Goal: Find specific page/section: Find specific page/section

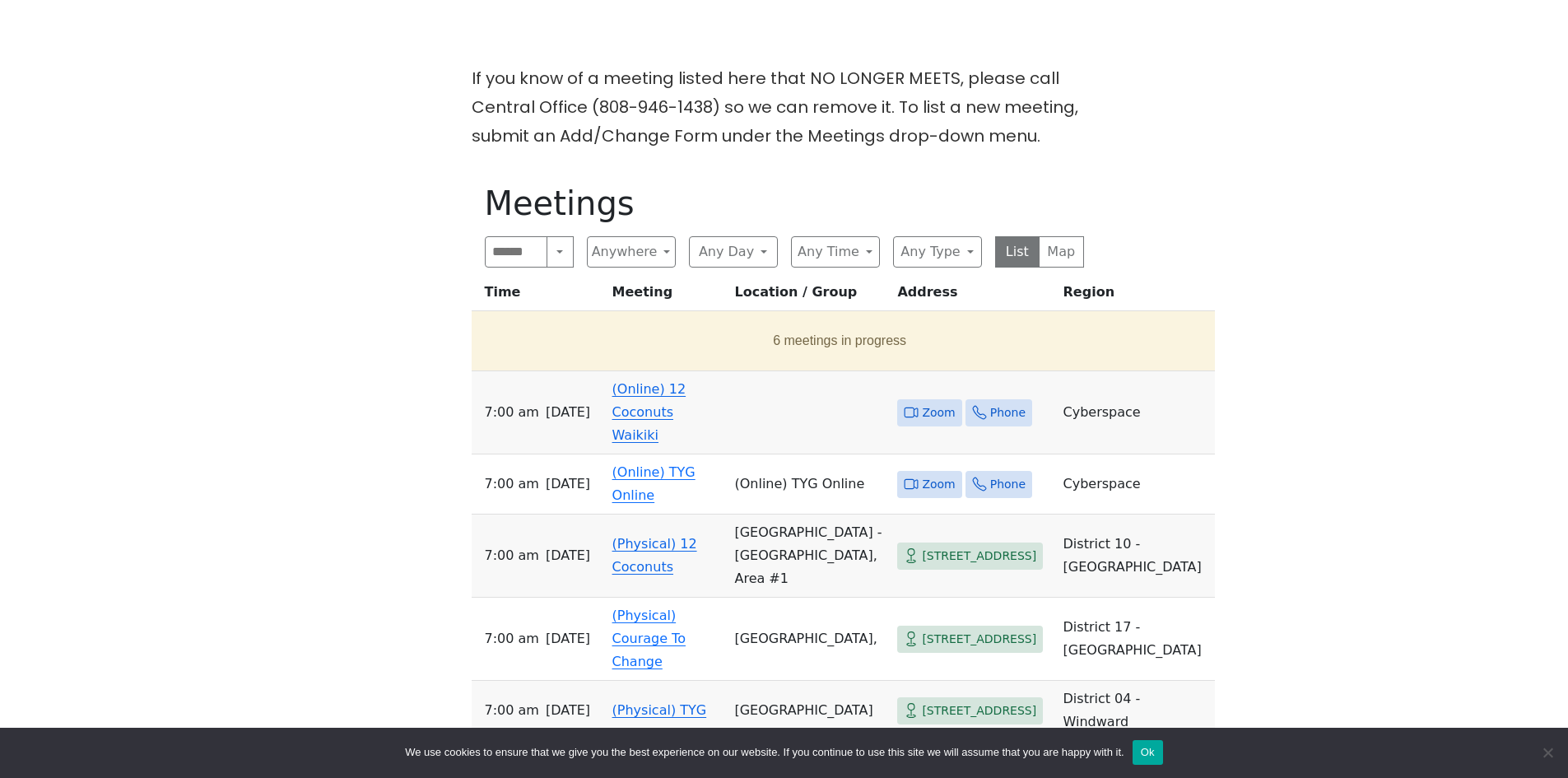
scroll to position [541, 0]
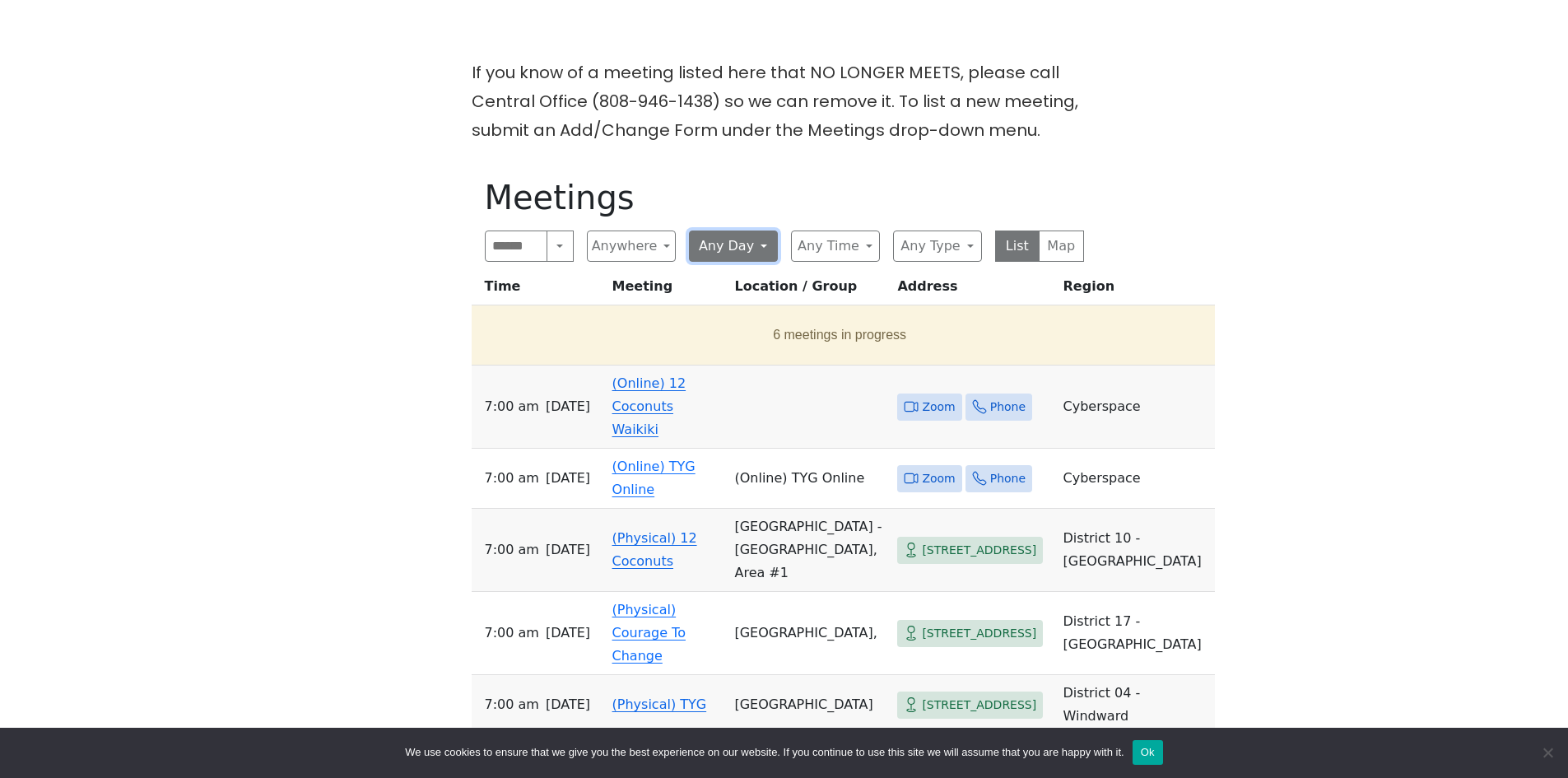
click at [759, 231] on button "Any Day" at bounding box center [733, 246] width 89 height 31
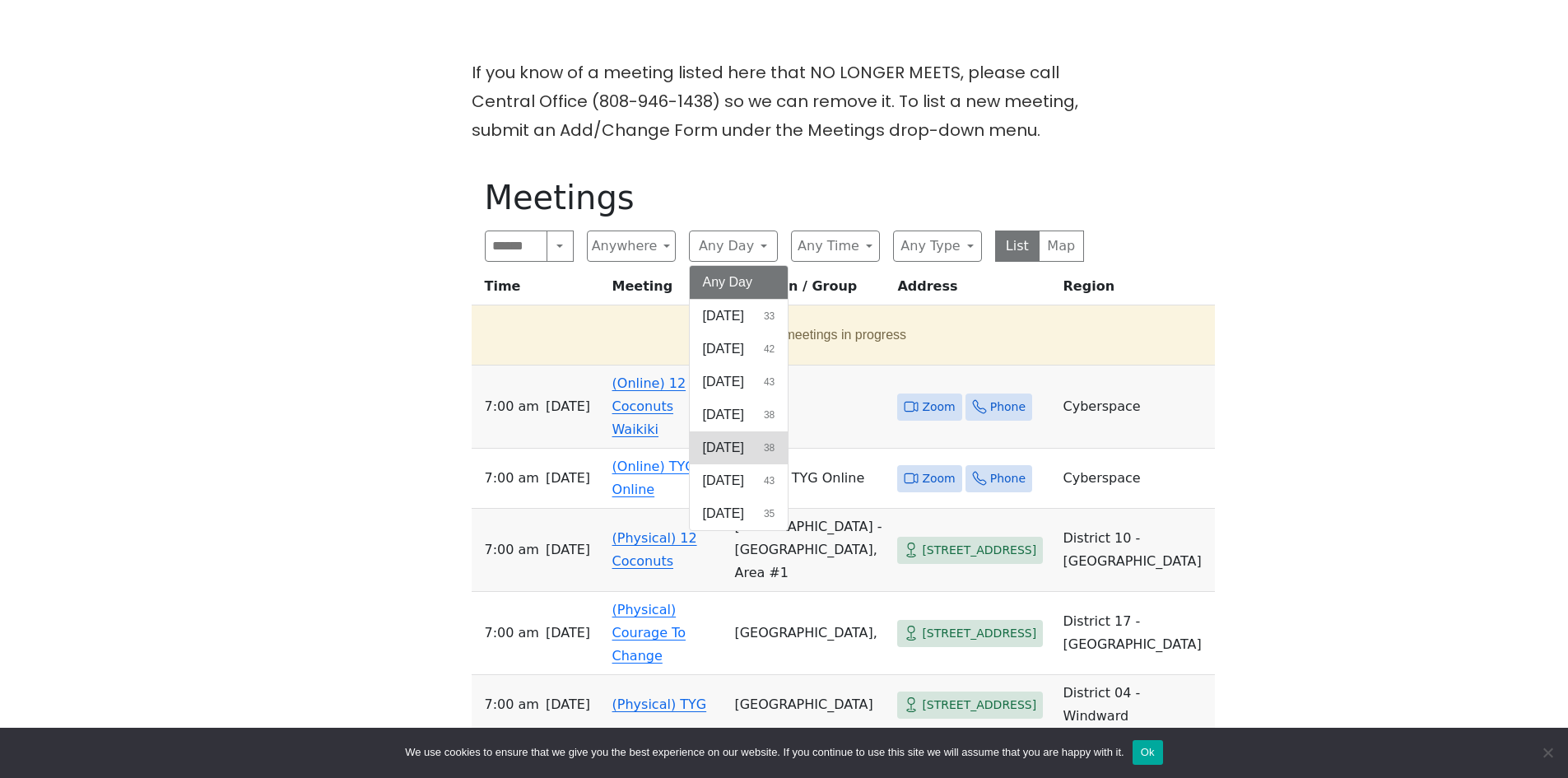
click at [744, 438] on span "[DATE]" at bounding box center [723, 447] width 41 height 19
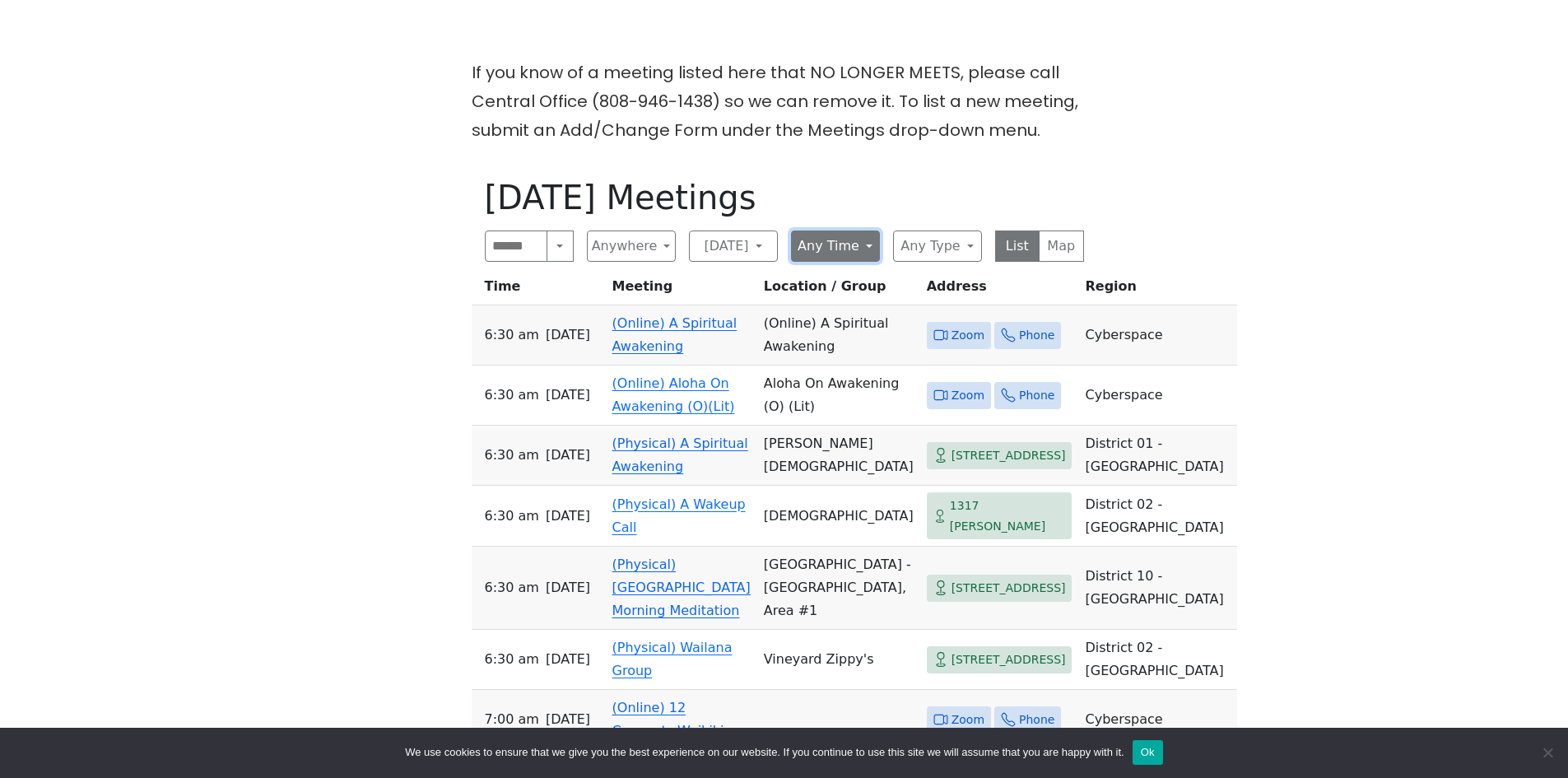
click at [862, 231] on button "Any Time" at bounding box center [835, 246] width 89 height 31
click at [841, 339] on span "Midday" at bounding box center [826, 349] width 43 height 19
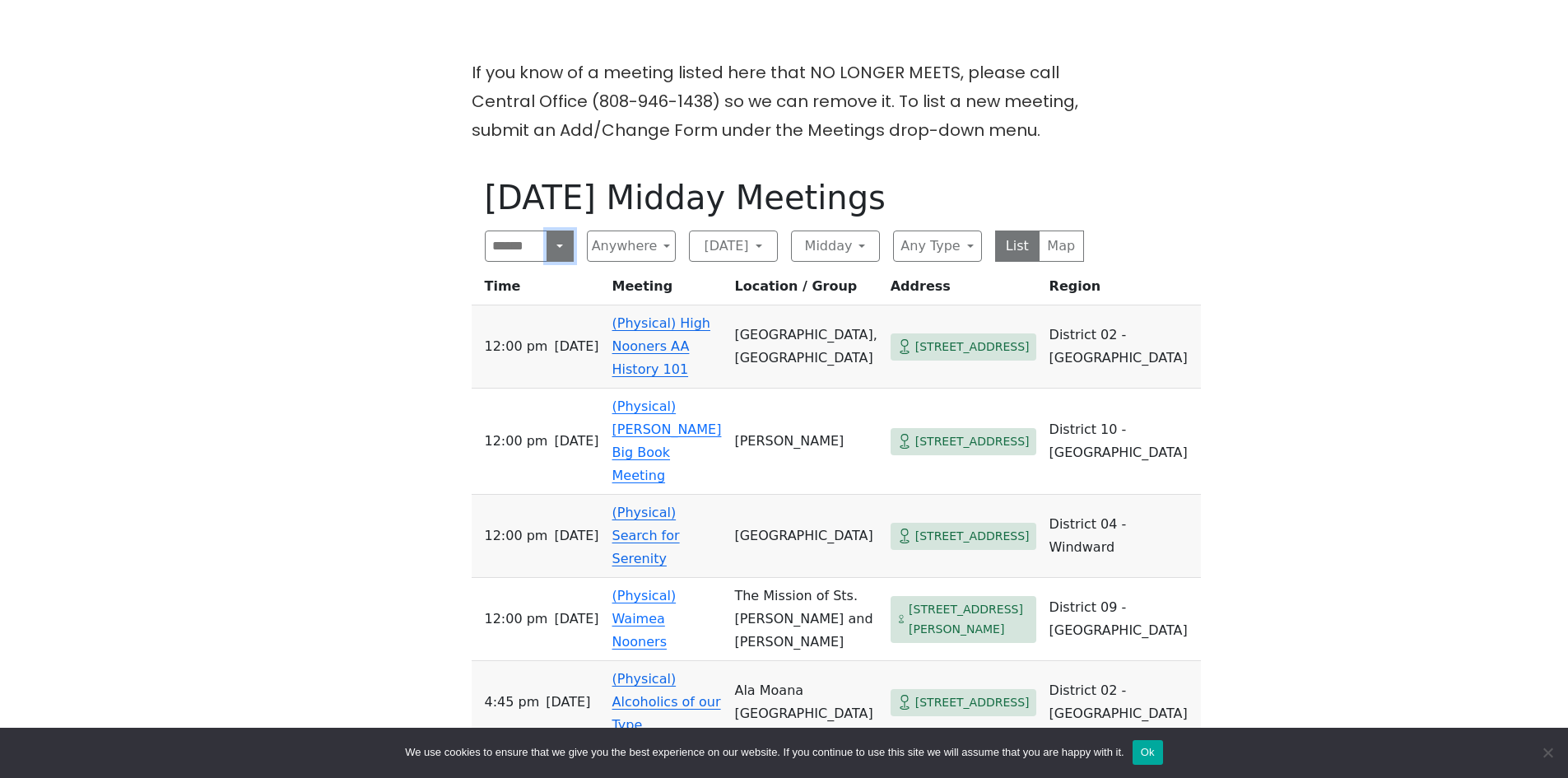
click at [561, 231] on button "Search" at bounding box center [559, 246] width 27 height 31
click at [521, 302] on button "Near Location" at bounding box center [529, 325] width 87 height 52
click at [575, 231] on button "Near Location" at bounding box center [580, 246] width 28 height 31
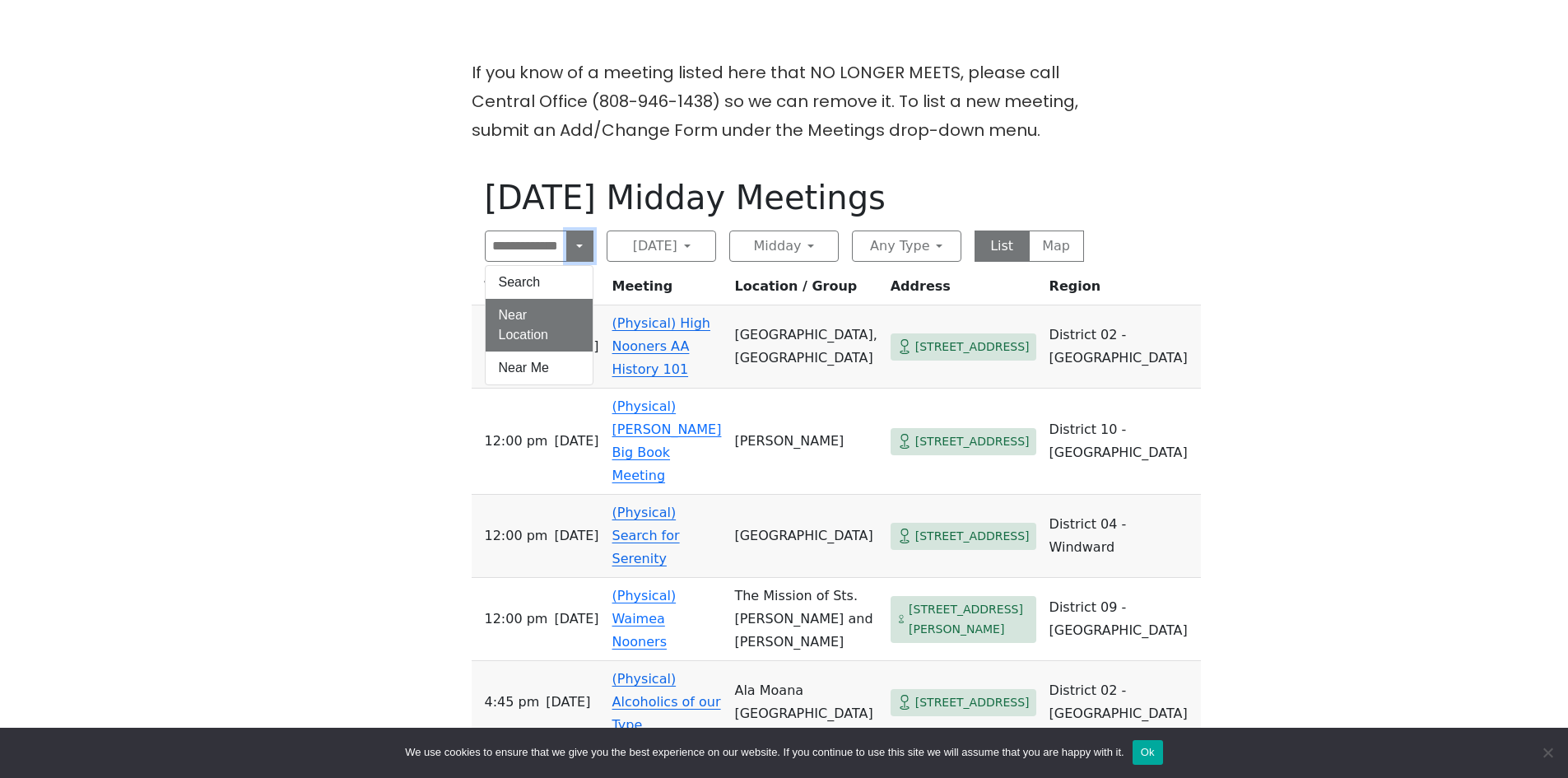
click at [582, 231] on button "Near Location" at bounding box center [580, 246] width 28 height 31
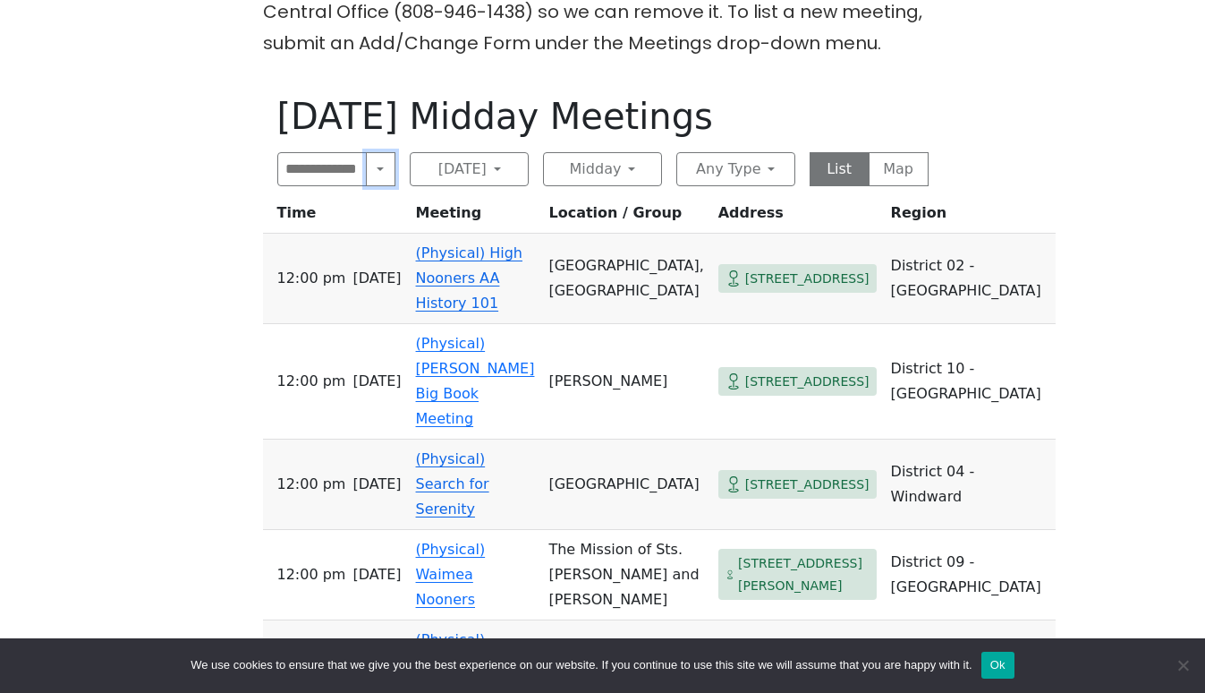
scroll to position [576, 0]
